Goal: Task Accomplishment & Management: Use online tool/utility

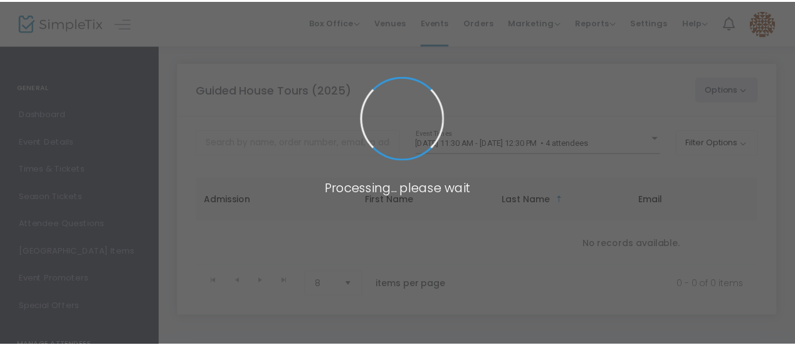
scroll to position [22, 0]
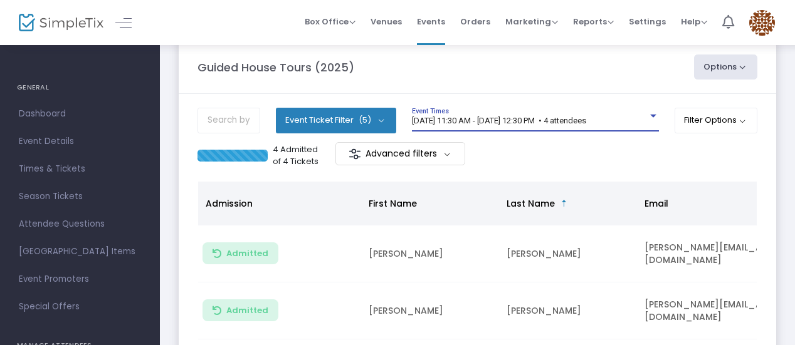
click at [586, 124] on span "[DATE] 11:30 AM - [DATE] 12:30 PM • 4 attendees" at bounding box center [499, 120] width 174 height 9
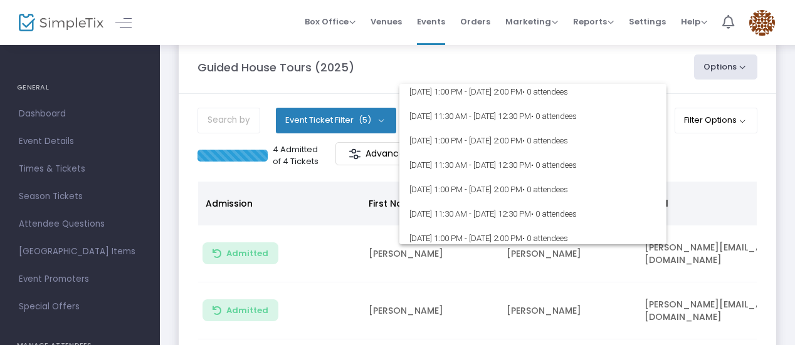
scroll to position [5034, 0]
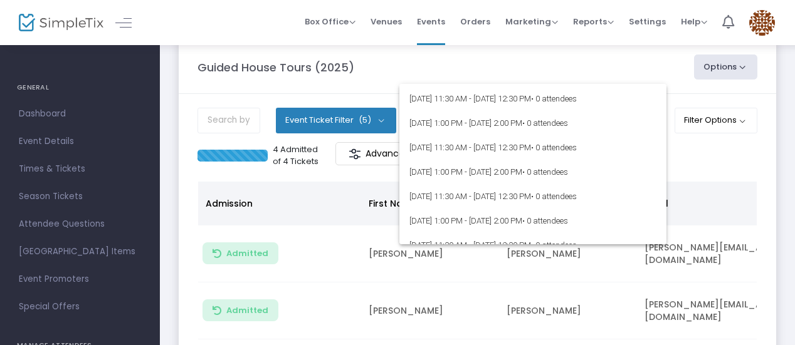
click at [780, 118] on div at bounding box center [397, 172] width 795 height 345
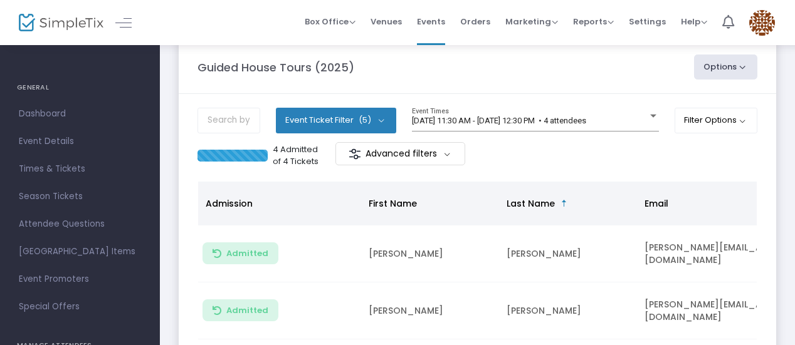
click at [379, 122] on button "Event Ticket Filter (5)" at bounding box center [336, 120] width 120 height 25
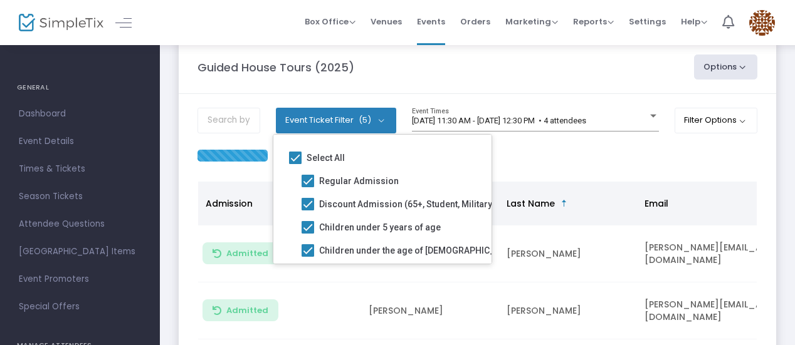
click at [379, 122] on button "Event Ticket Filter (5)" at bounding box center [336, 120] width 120 height 25
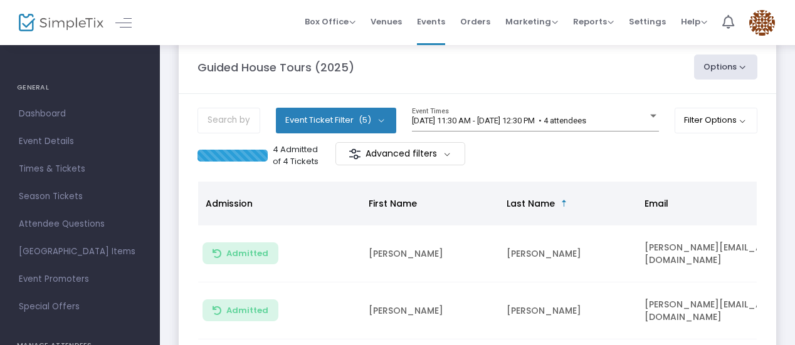
click at [736, 67] on button "Options" at bounding box center [726, 67] width 64 height 25
click at [736, 69] on button "Options" at bounding box center [726, 67] width 64 height 25
click at [354, 23] on span "Box Office" at bounding box center [330, 22] width 51 height 12
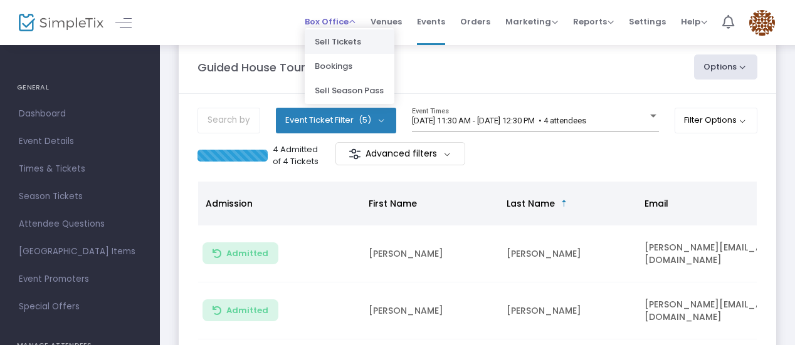
click at [347, 50] on li "Sell Tickets" at bounding box center [350, 41] width 90 height 24
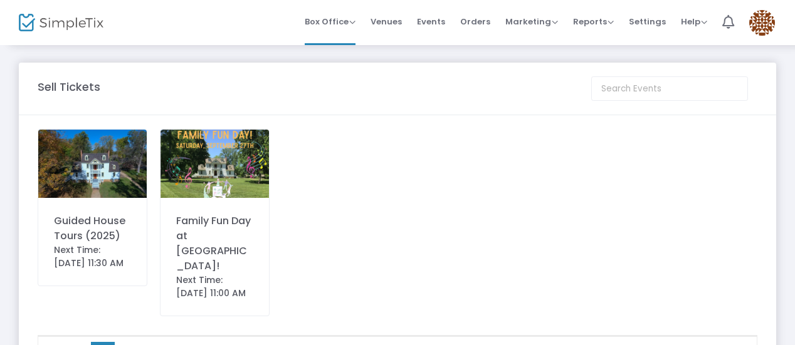
click at [92, 234] on div "Guided House Tours (2025)" at bounding box center [92, 229] width 77 height 30
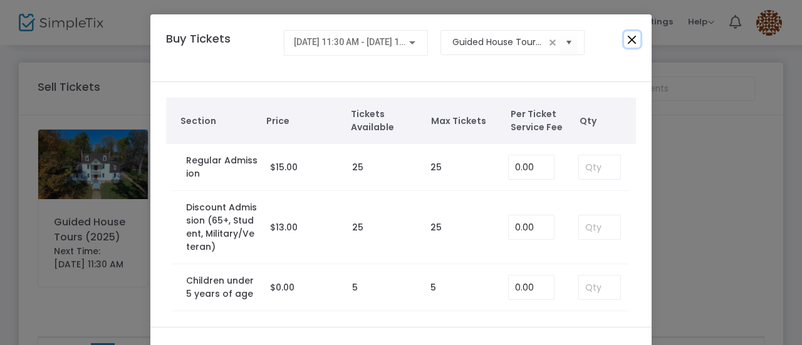
click at [627, 39] on button "Close" at bounding box center [632, 39] width 16 height 16
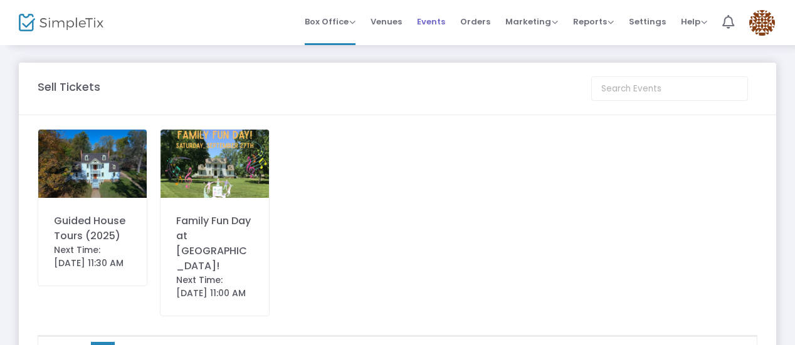
click at [445, 27] on span "Events" at bounding box center [431, 22] width 28 height 32
